Goal: Go to known website: Access a specific website the user already knows

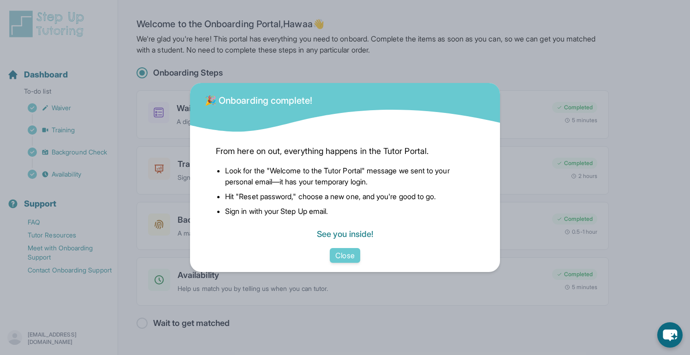
click at [340, 237] on link "See you inside!" at bounding box center [345, 234] width 56 height 10
click at [346, 255] on button "Close" at bounding box center [345, 255] width 30 height 15
